Goal: Find contact information: Find contact information

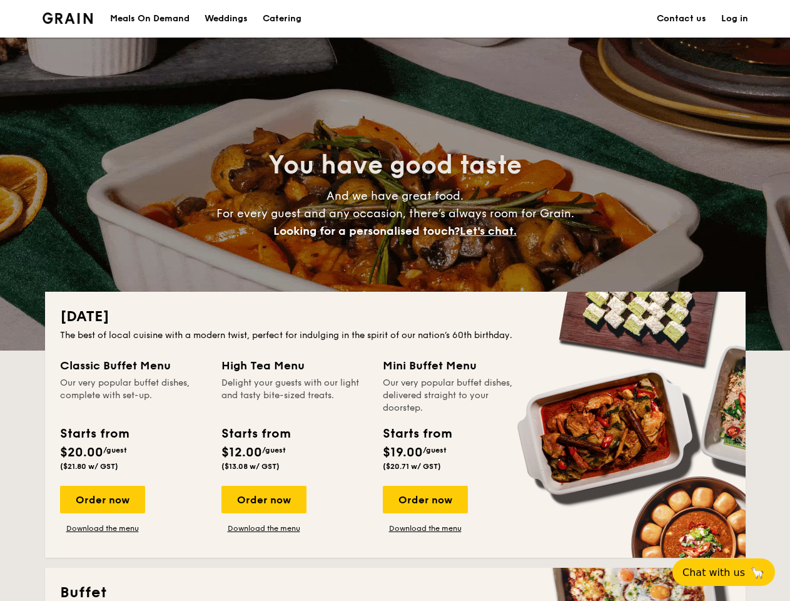
click at [395, 300] on div "[DATE] The best of local cuisine with a modern twist, perfect for indulging in …" at bounding box center [395, 425] width 701 height 266
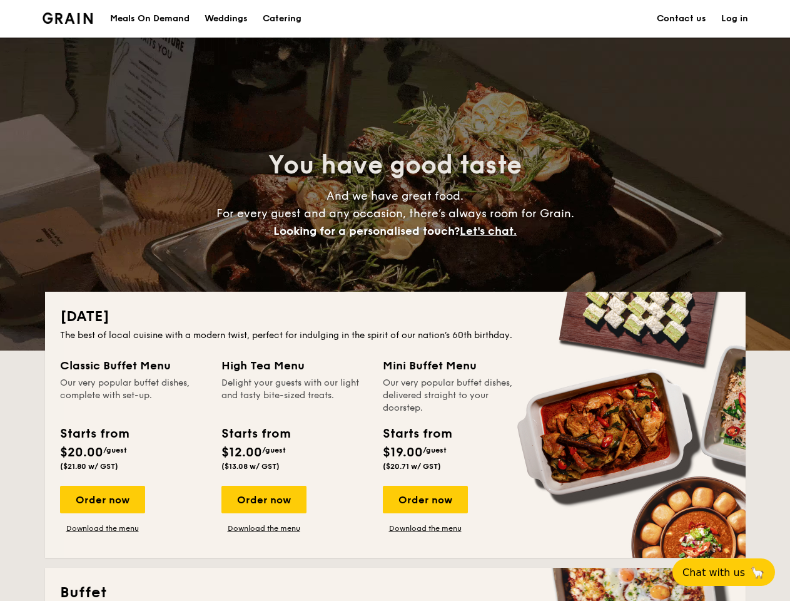
click at [735, 19] on link "Log in" at bounding box center [735, 19] width 27 height 38
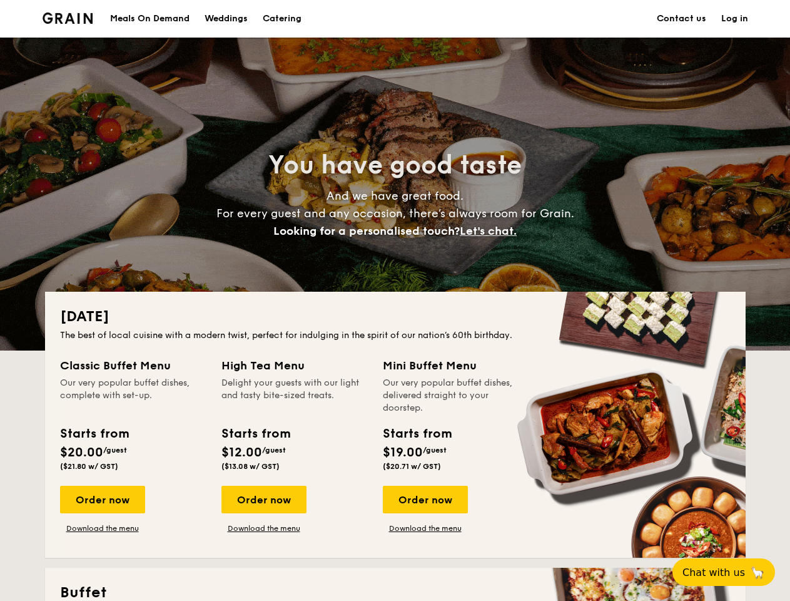
click at [492, 231] on span "Let's chat." at bounding box center [488, 231] width 57 height 14
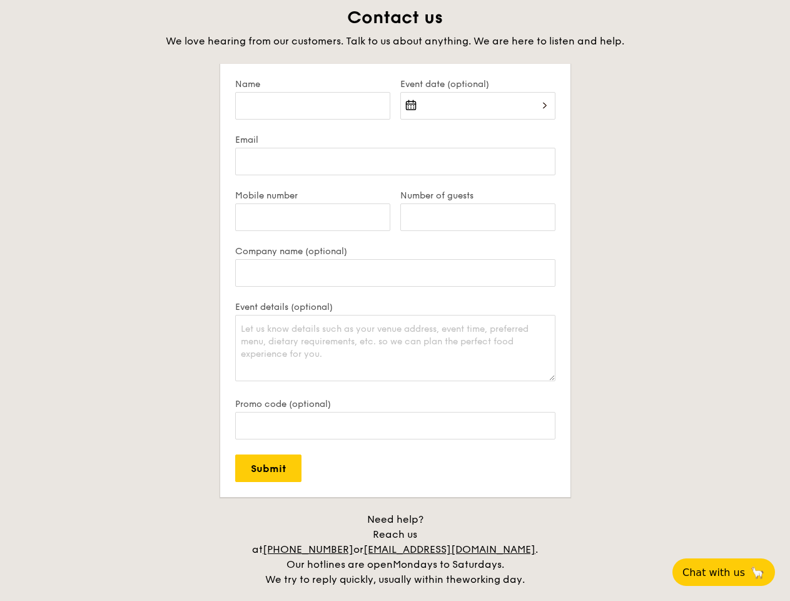
click at [731, 572] on span "Chat with us" at bounding box center [714, 572] width 63 height 12
